Goal: Task Accomplishment & Management: Manage account settings

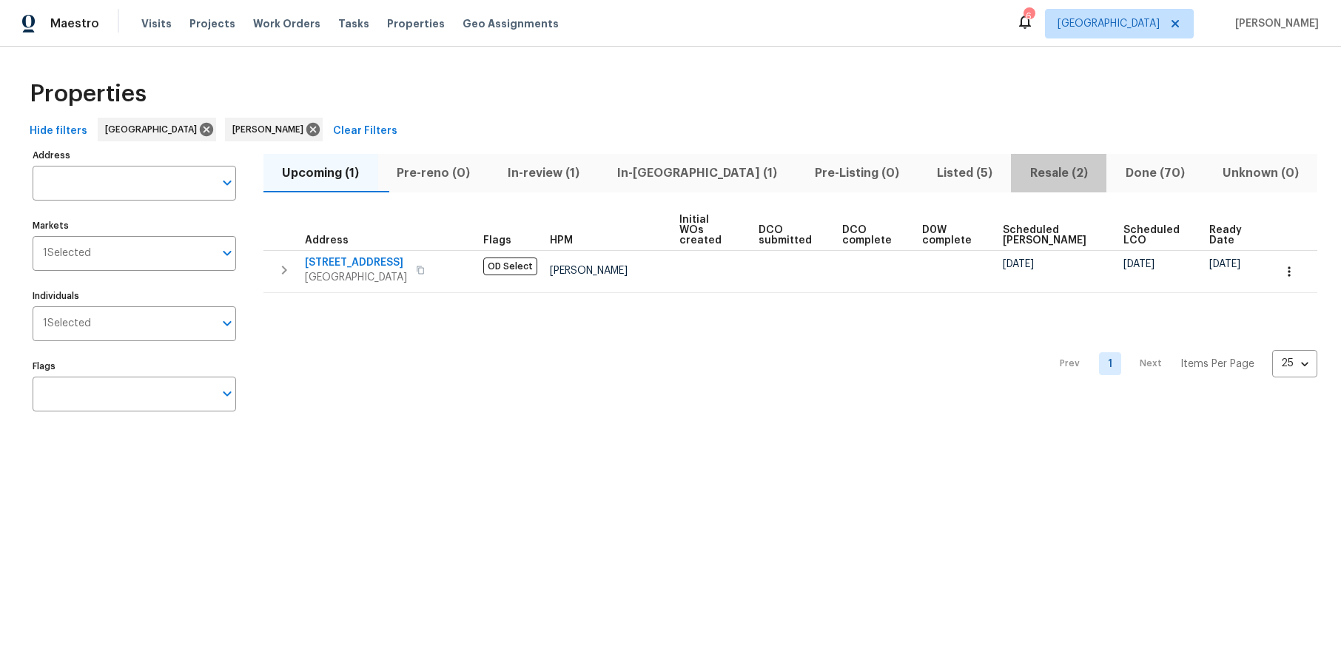
click at [1024, 168] on span "Resale (2)" at bounding box center [1059, 173] width 78 height 21
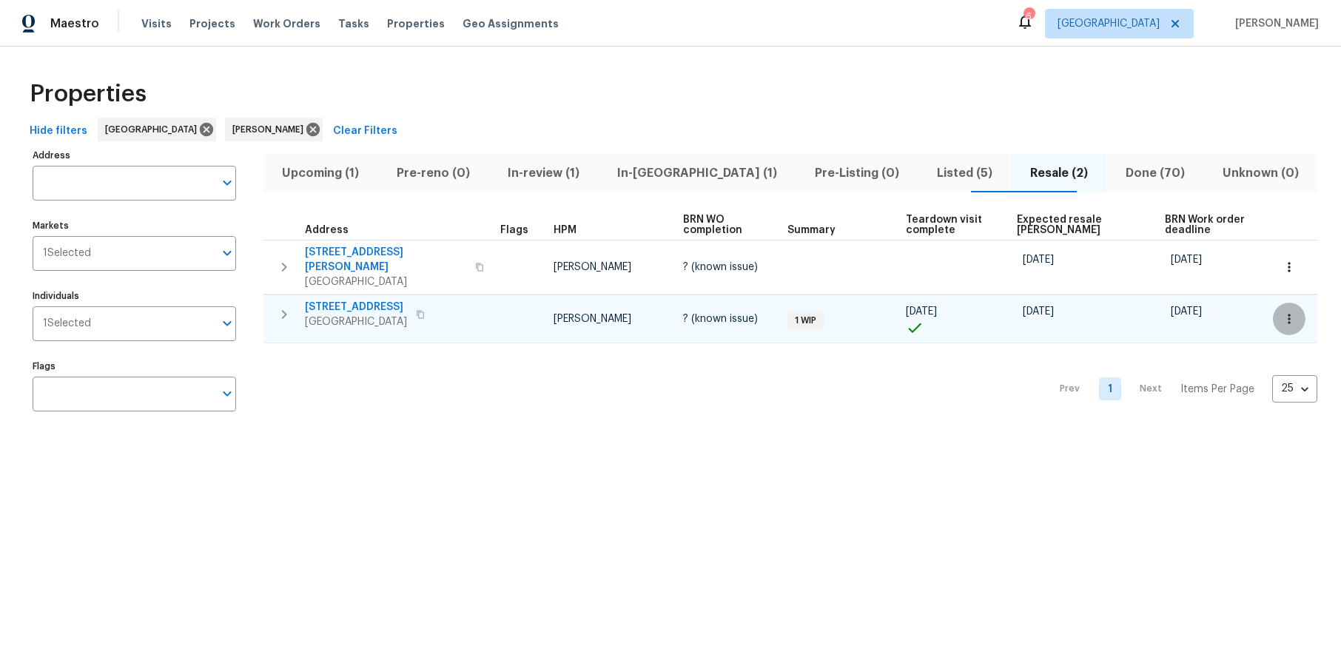
click at [1288, 314] on icon "button" at bounding box center [1289, 319] width 2 height 10
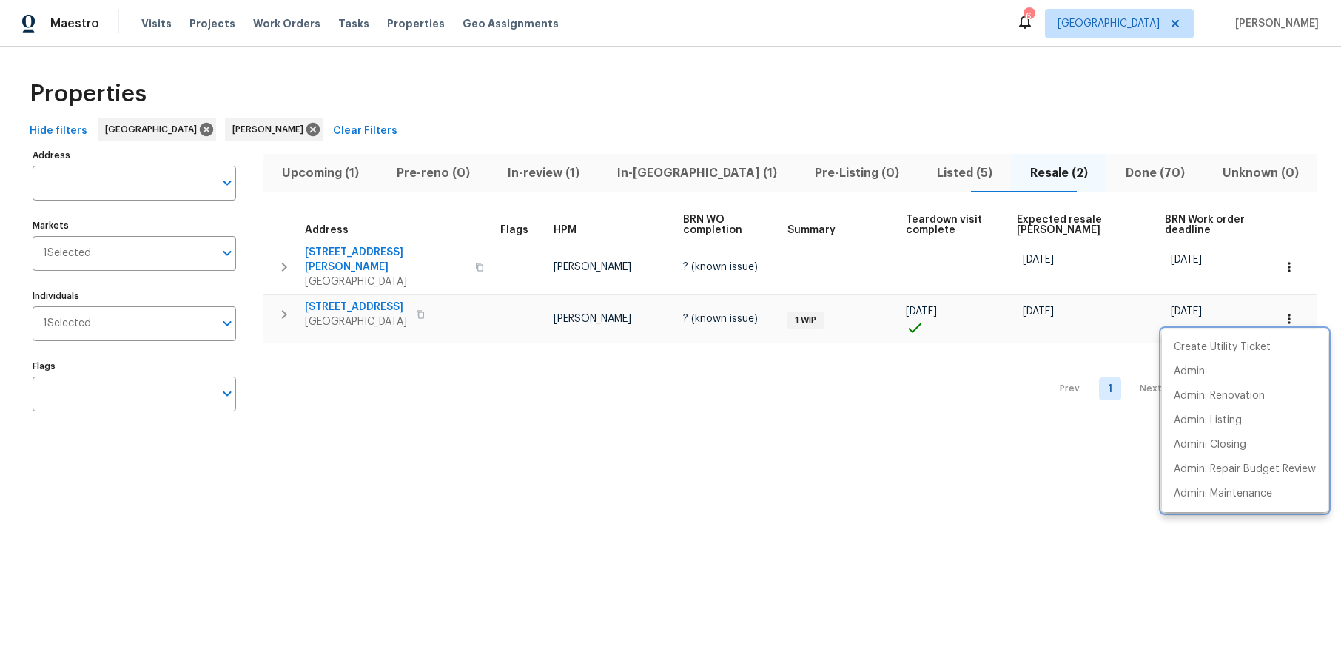
click at [806, 472] on div at bounding box center [670, 331] width 1341 height 663
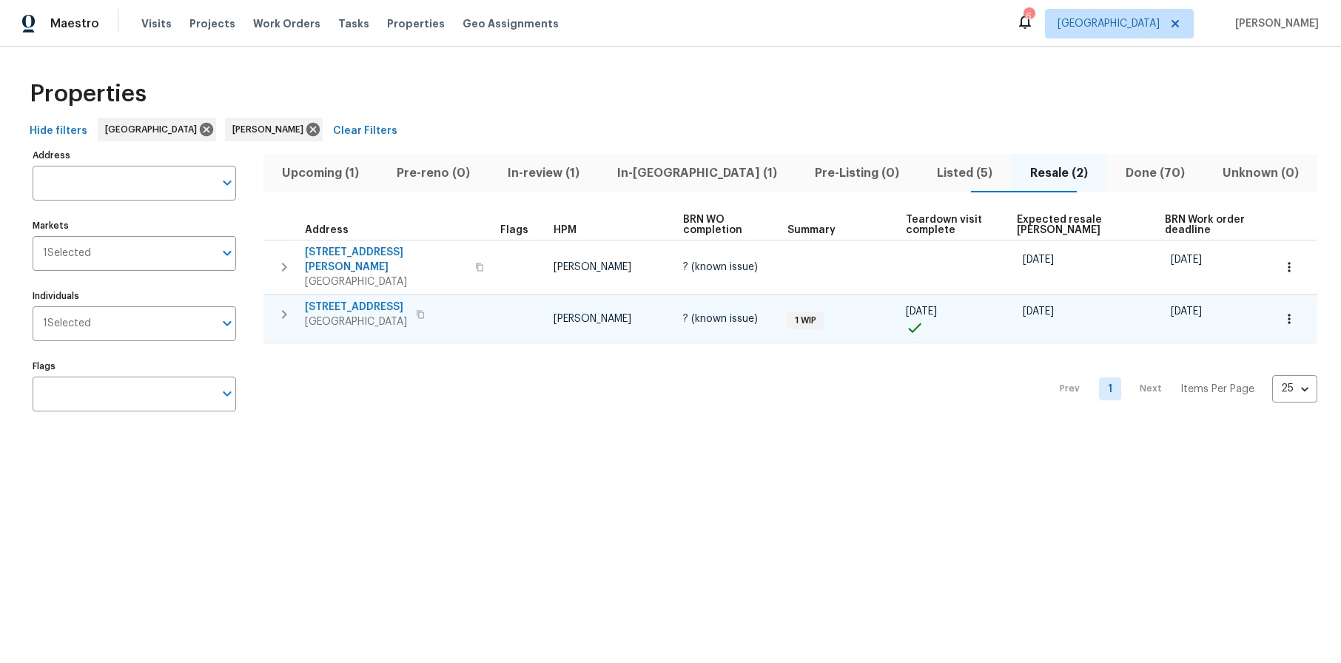
click at [372, 302] on span "[STREET_ADDRESS]" at bounding box center [356, 307] width 102 height 15
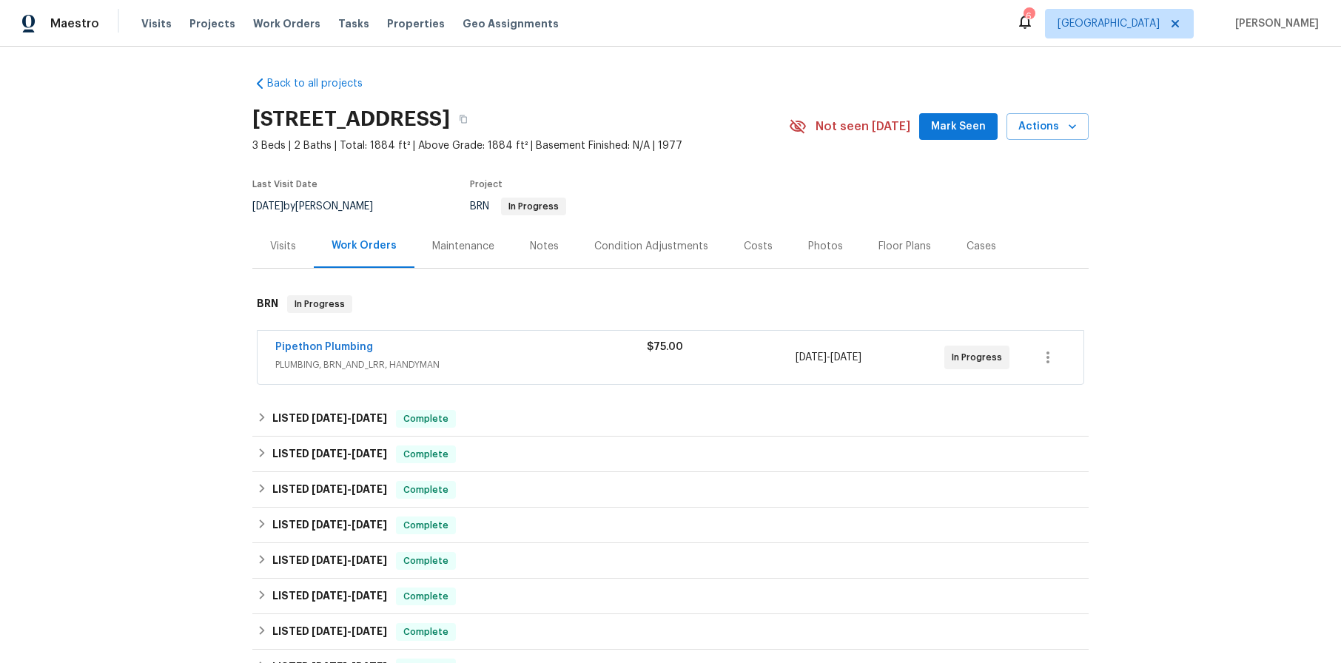
click at [530, 244] on div "Notes" at bounding box center [544, 246] width 29 height 15
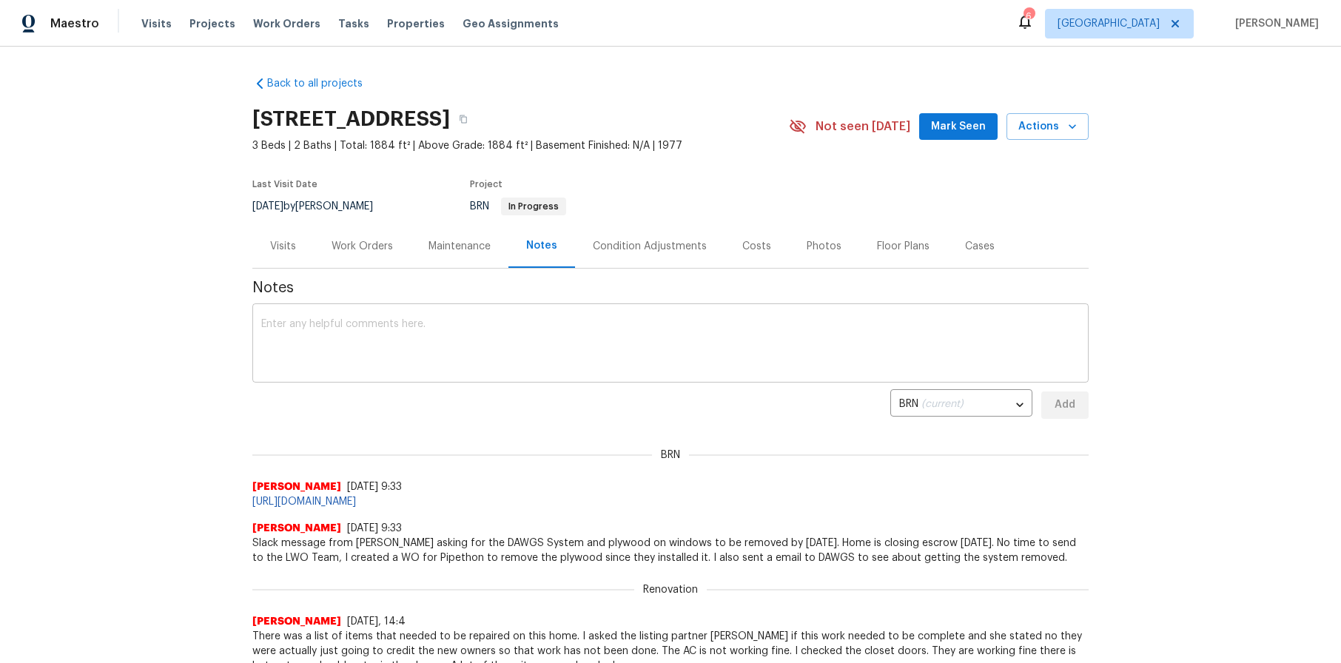
click at [459, 337] on textarea at bounding box center [670, 345] width 819 height 52
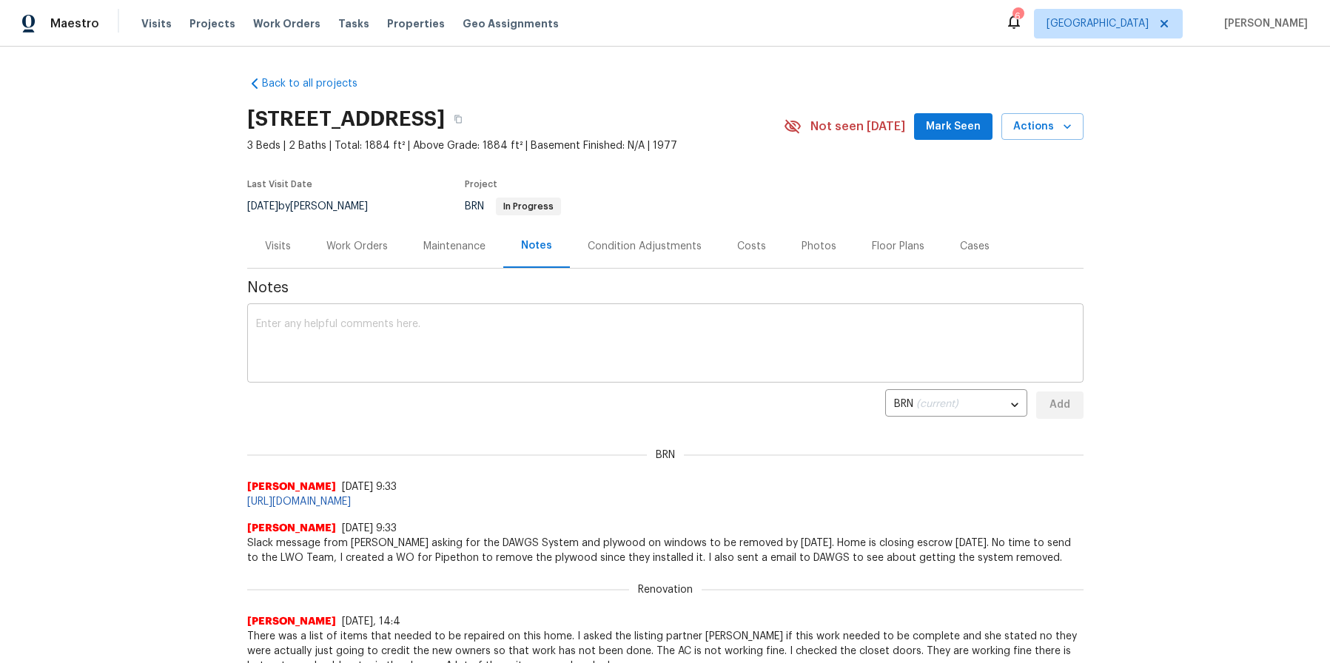
click at [440, 326] on textarea at bounding box center [665, 345] width 819 height 52
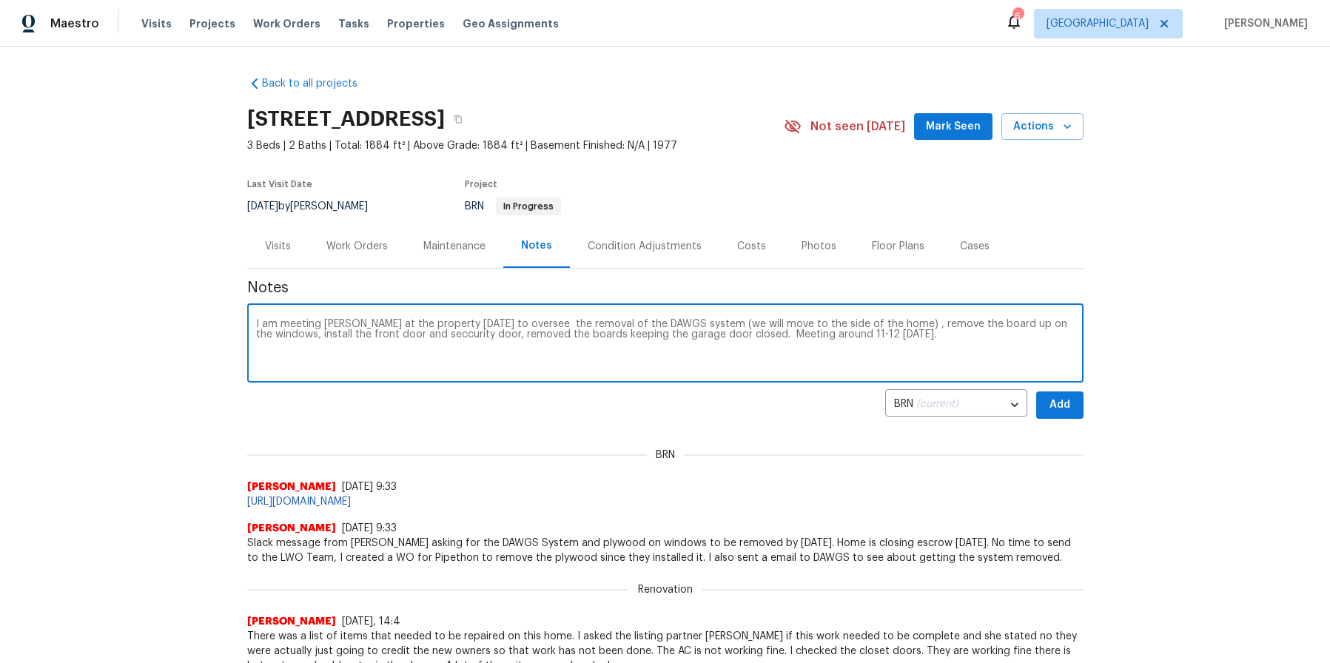
type textarea "I am meeting Pipethon at the property today to oversee the removal of the DAWGS…"
click at [1048, 409] on span "Add" at bounding box center [1060, 405] width 24 height 19
